Goal: Transaction & Acquisition: Purchase product/service

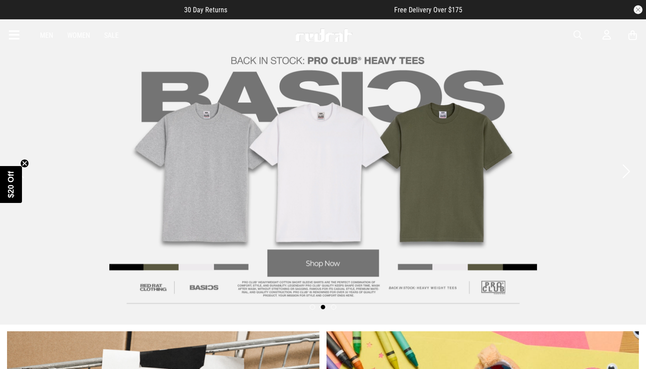
click at [49, 33] on link "Men" at bounding box center [46, 35] width 13 height 8
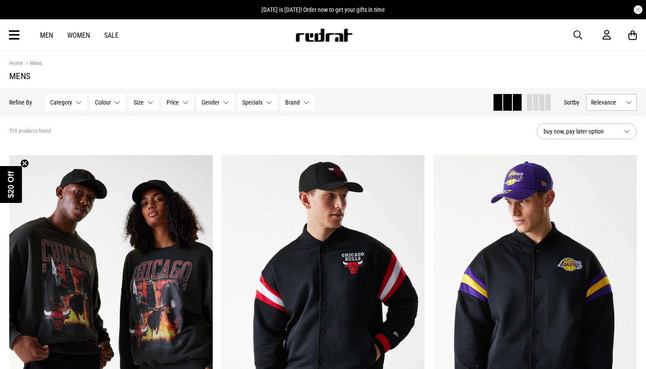
click at [145, 102] on button "Size None selected" at bounding box center [143, 102] width 29 height 17
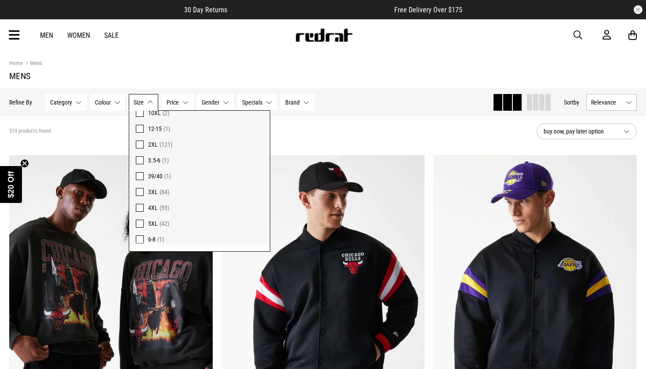
scroll to position [495, 0]
click at [138, 205] on span at bounding box center [140, 206] width 8 height 8
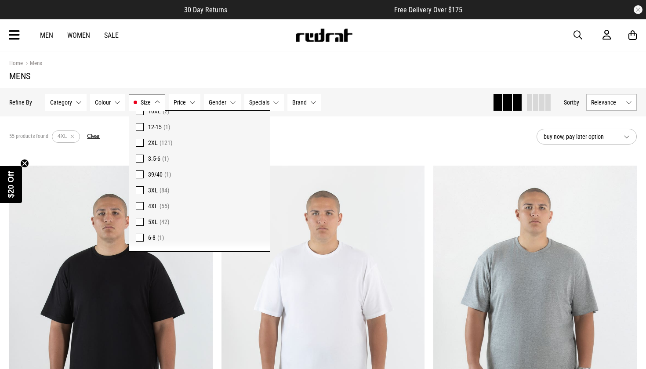
click at [140, 223] on span at bounding box center [140, 222] width 8 height 8
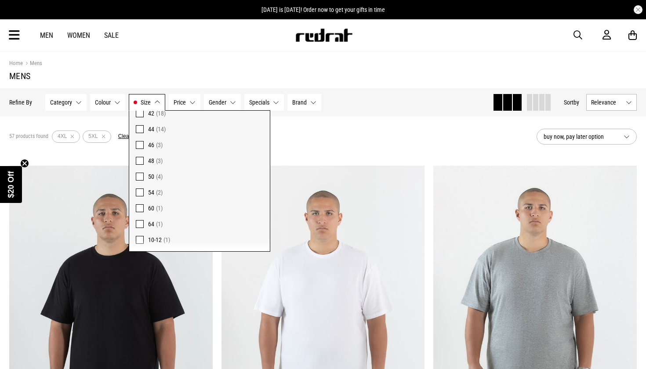
scroll to position [349, 0]
click at [139, 175] on span at bounding box center [140, 178] width 8 height 8
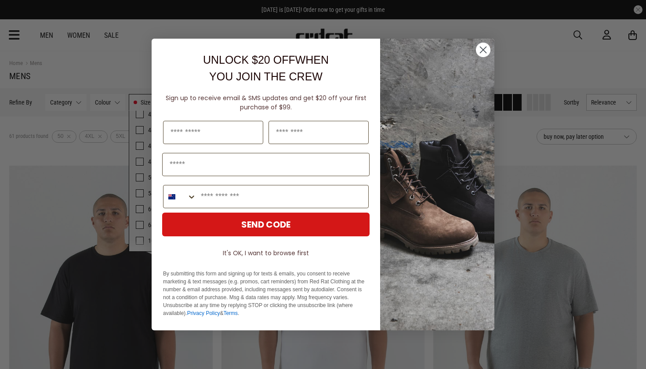
click at [483, 46] on circle "Close dialog" at bounding box center [483, 50] width 15 height 15
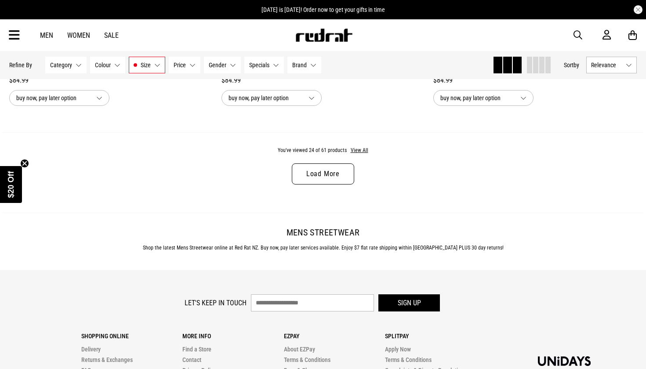
scroll to position [2853, 0]
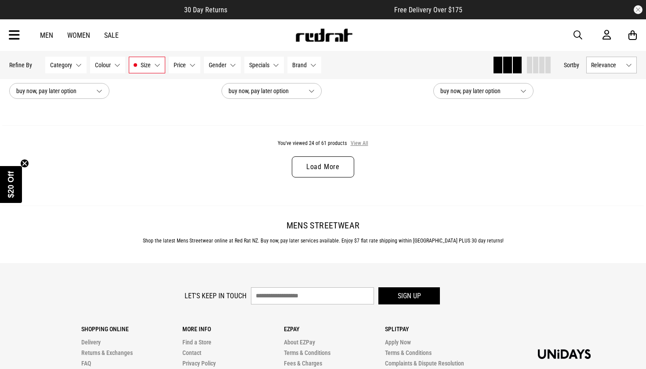
click at [357, 143] on button "View All" at bounding box center [359, 144] width 18 height 8
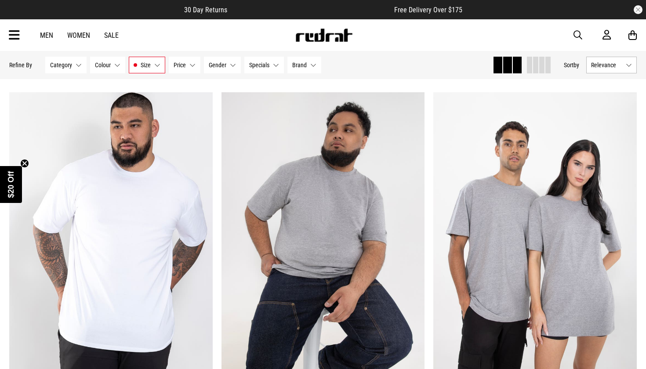
scroll to position [5332, 0]
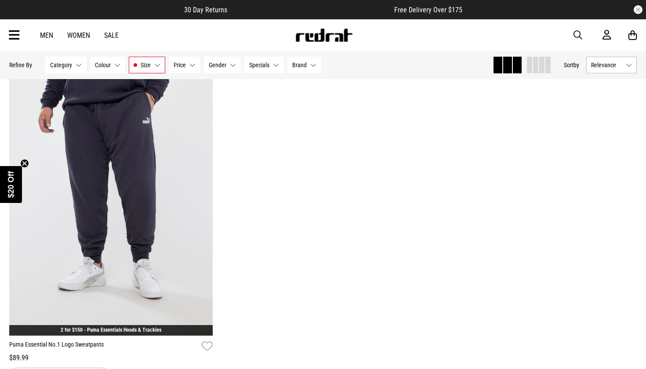
scroll to position [7129, 0]
